Goal: Task Accomplishment & Management: Manage account settings

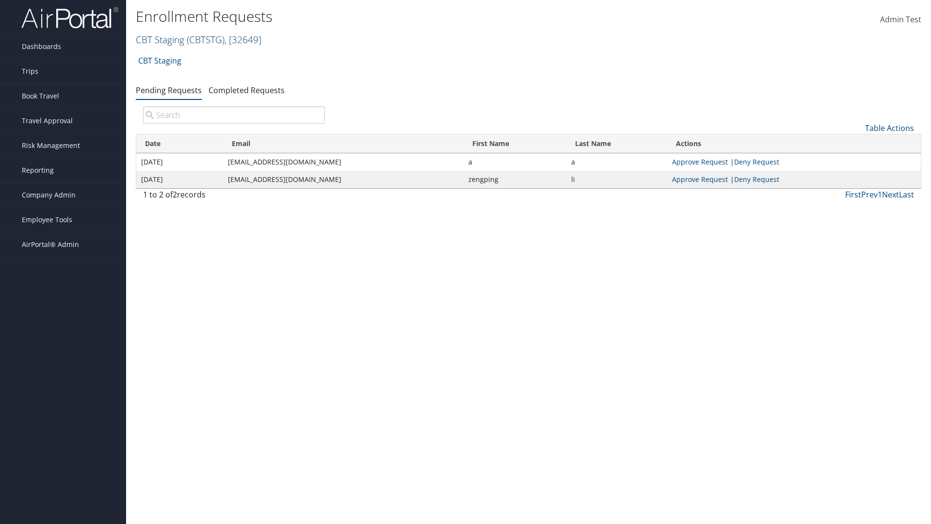
click at [160, 39] on link "CBT Staging ( CBTSTG ) , [ 32649 ]" at bounding box center [199, 39] width 126 height 13
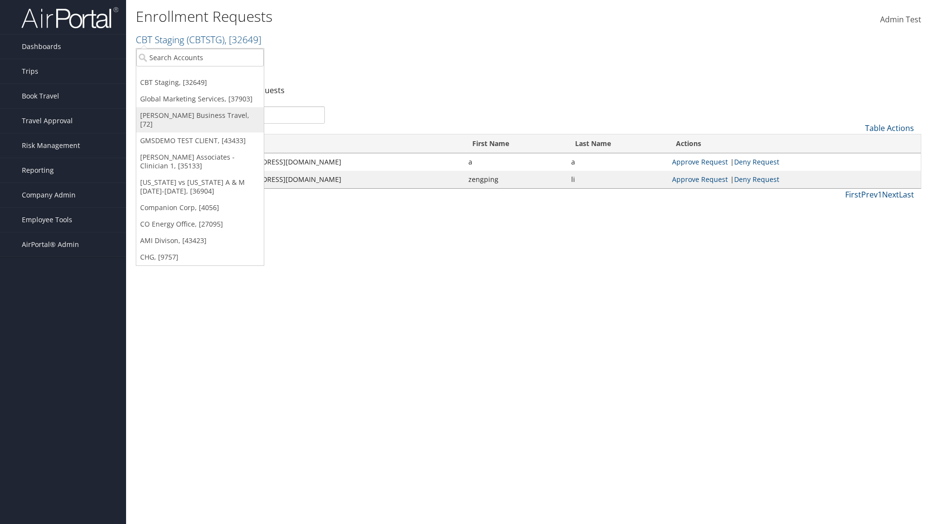
click at [200, 115] on link "[PERSON_NAME] Business Travel, [72]" at bounding box center [200, 119] width 128 height 25
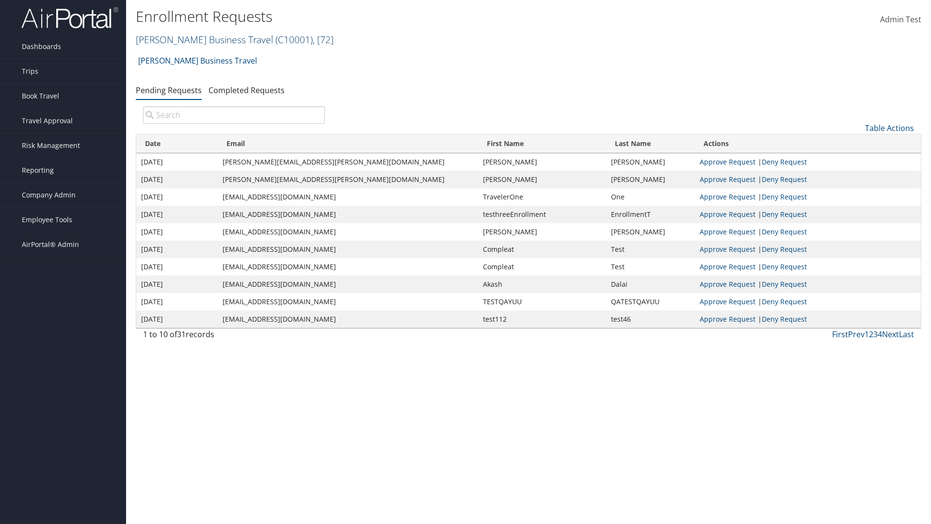
click at [200, 39] on link "[PERSON_NAME] Business Travel ( C10001 ) , [ 72 ]" at bounding box center [235, 39] width 198 height 13
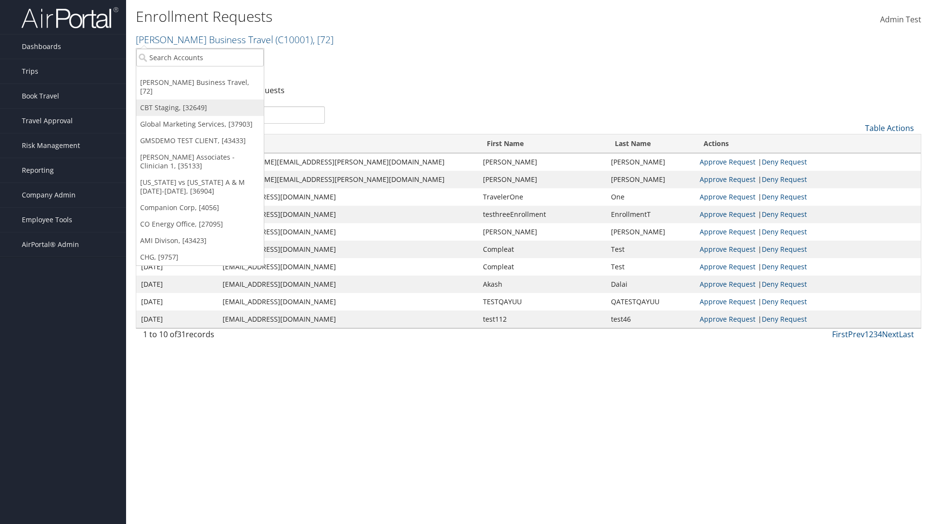
click at [200, 99] on link "CBT Staging, [32649]" at bounding box center [200, 107] width 128 height 16
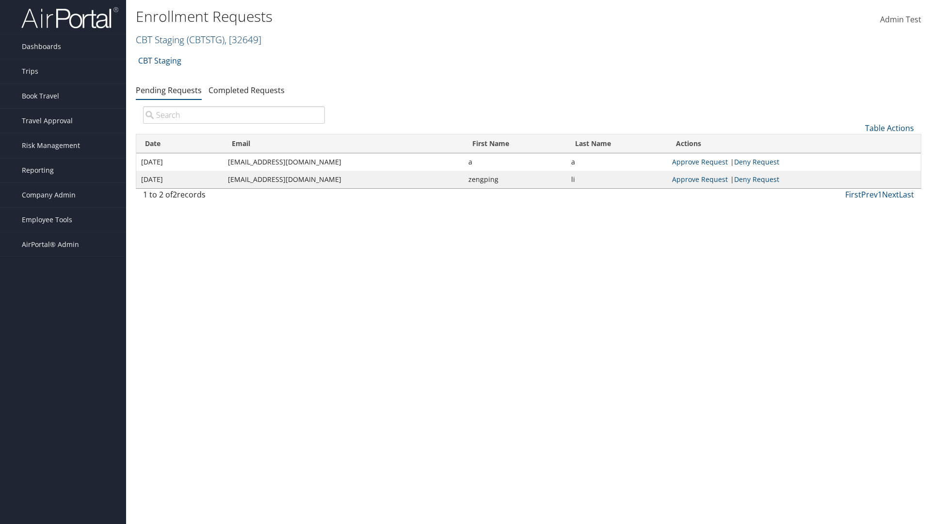
click at [160, 39] on link "CBT Staging ( CBTSTG ) , [ 32649 ]" at bounding box center [199, 39] width 126 height 13
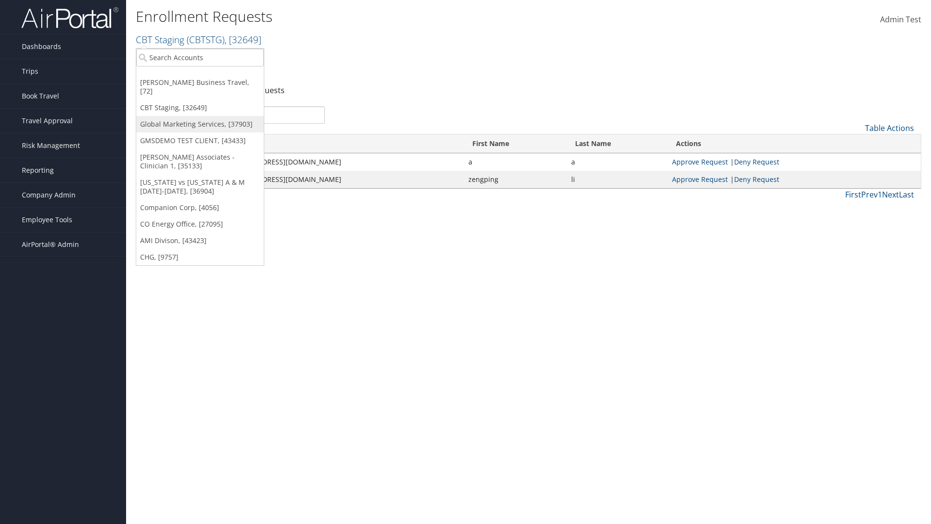
click at [200, 116] on link "Global Marketing Services, [37903]" at bounding box center [200, 124] width 128 height 16
